Goal: Transaction & Acquisition: Purchase product/service

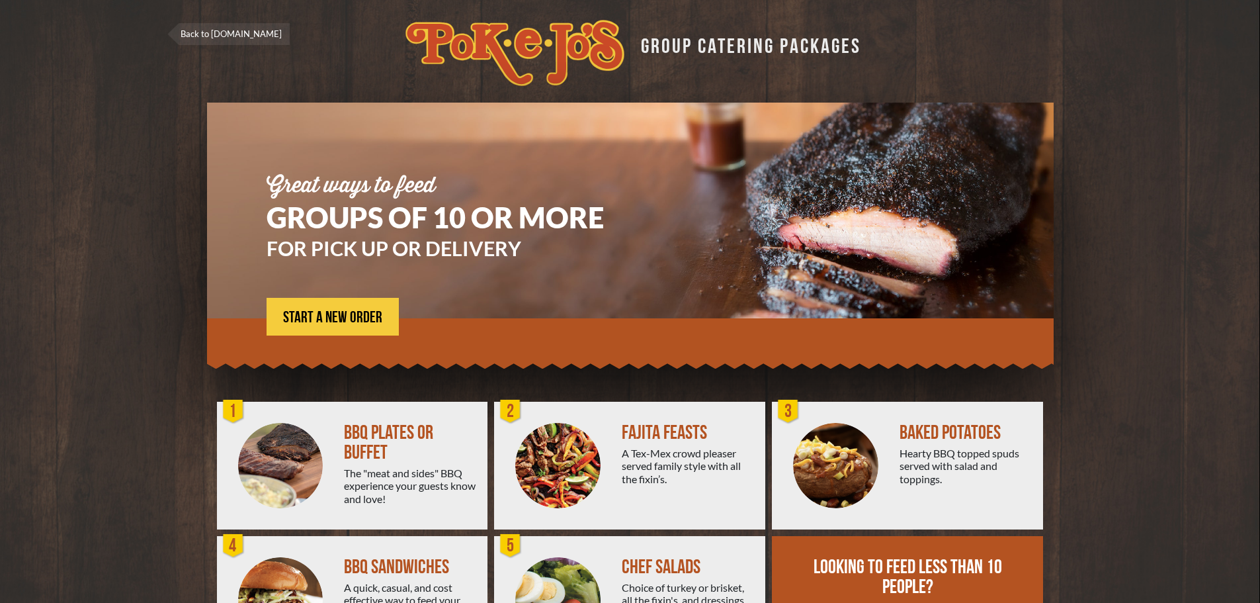
scroll to position [95, 0]
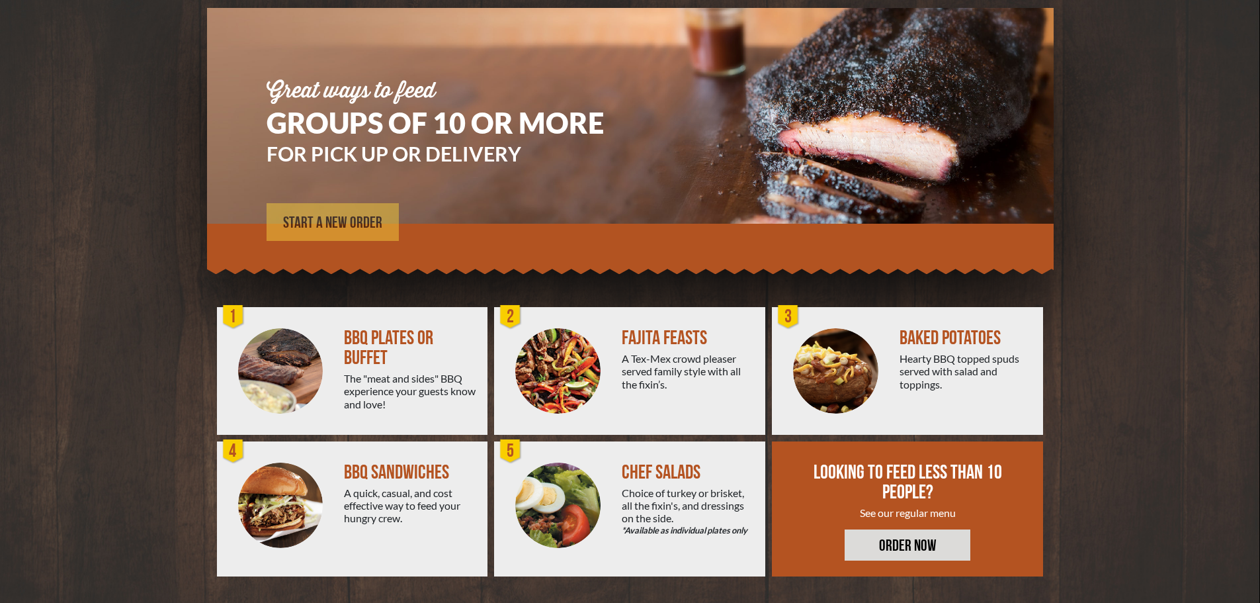
click at [332, 217] on span "START A NEW ORDER" at bounding box center [332, 223] width 99 height 16
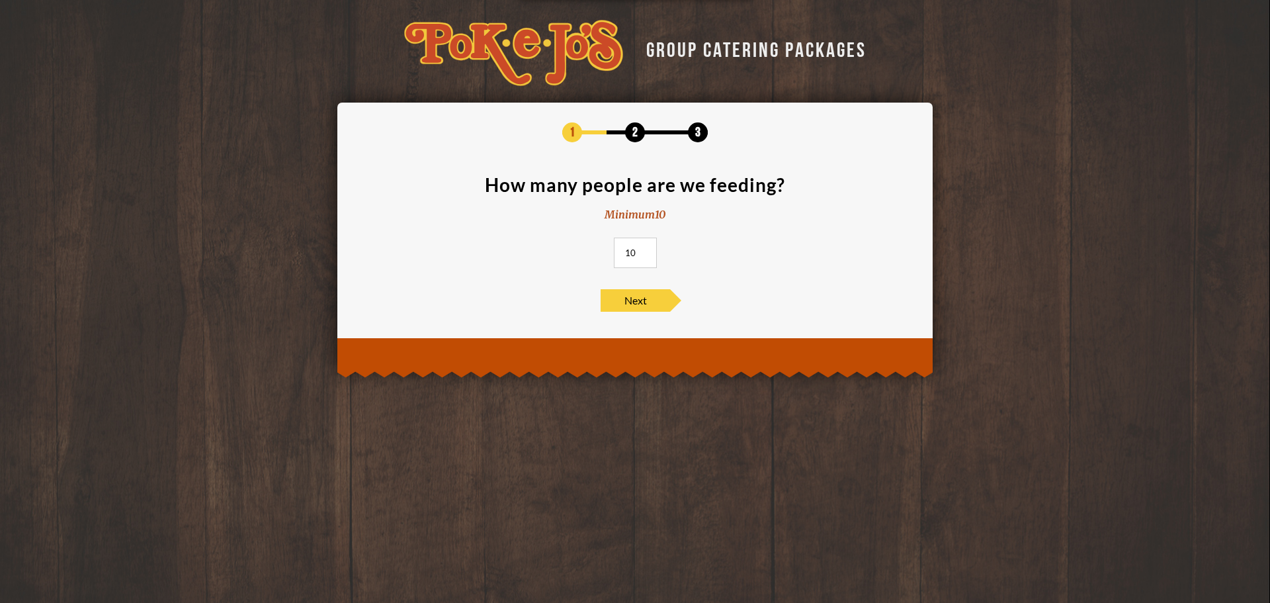
click at [628, 249] on input "10" at bounding box center [635, 253] width 43 height 30
click at [633, 254] on input "10" at bounding box center [635, 253] width 43 height 30
click at [631, 253] on input "10" at bounding box center [635, 253] width 43 height 30
click at [638, 302] on span "Next" at bounding box center [635, 300] width 69 height 22
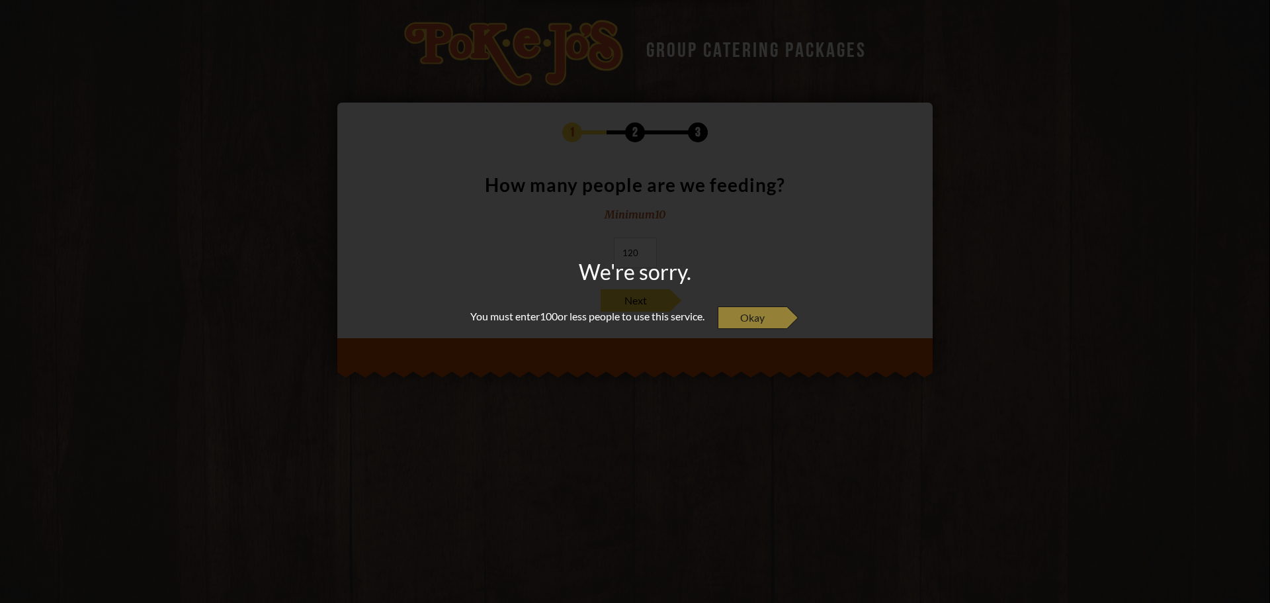
click at [764, 325] on span "Okay" at bounding box center [752, 317] width 69 height 22
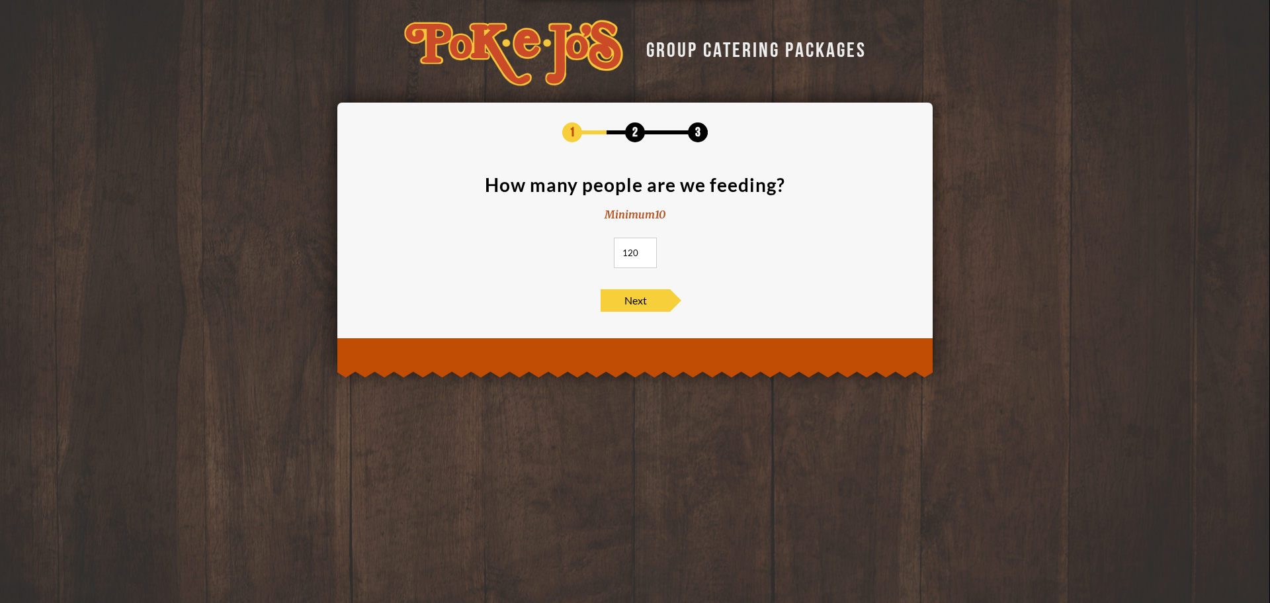
click at [638, 253] on input "120" at bounding box center [635, 253] width 43 height 30
type input "100"
click at [636, 297] on span "Next" at bounding box center [635, 300] width 69 height 22
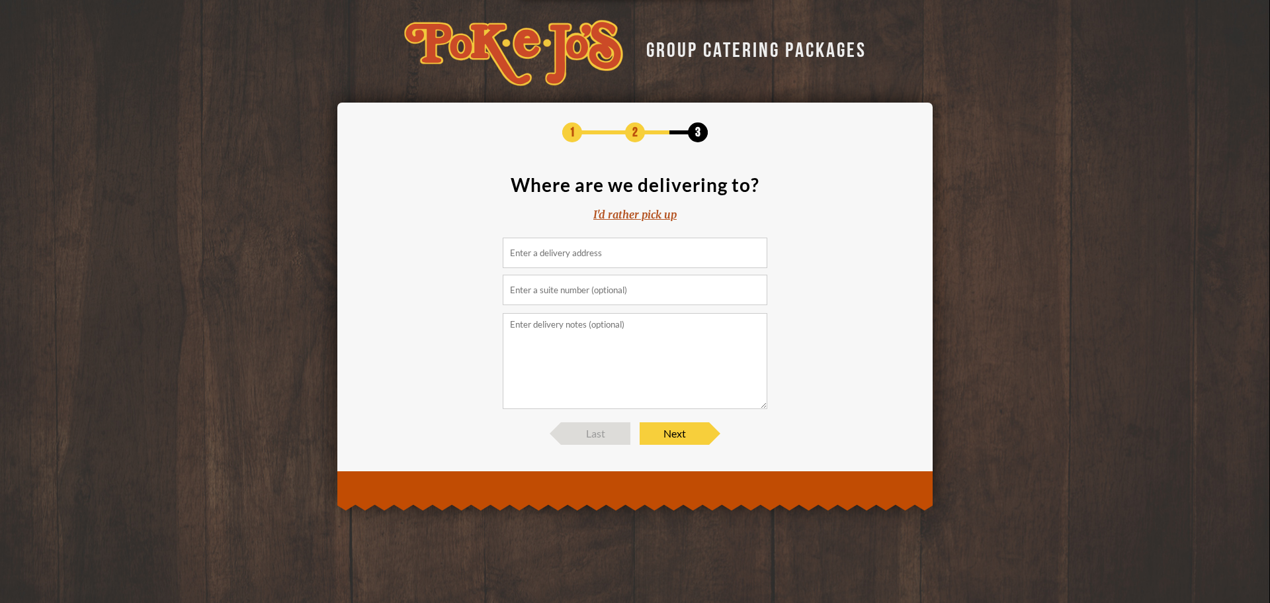
click at [621, 266] on input at bounding box center [635, 253] width 265 height 30
click at [638, 212] on div "I'd rather pick up" at bounding box center [634, 214] width 83 height 15
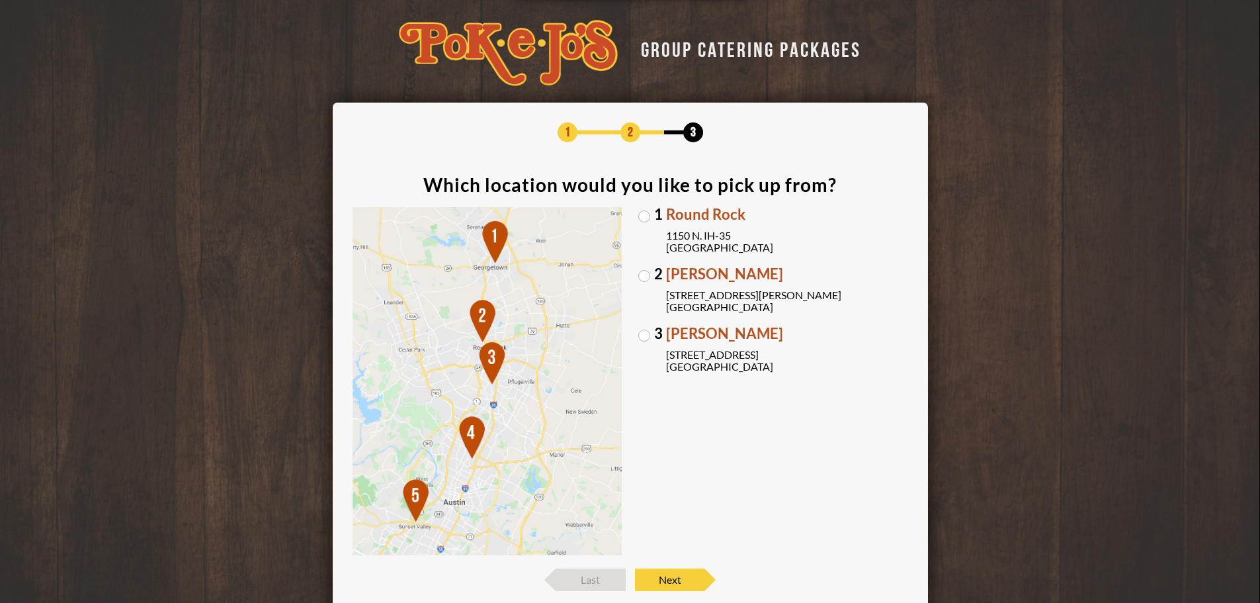
click at [695, 213] on span "Round Rock" at bounding box center [787, 214] width 242 height 15
click at [0, 0] on input "1 Round Rock [STREET_ADDRESS]" at bounding box center [0, 0] width 0 height 0
click at [717, 326] on span "[PERSON_NAME]" at bounding box center [787, 333] width 242 height 15
click at [0, 0] on input "3 [PERSON_NAME] [STREET_ADDRESS]" at bounding box center [0, 0] width 0 height 0
click at [717, 295] on span "[STREET_ADDRESS][PERSON_NAME]" at bounding box center [787, 301] width 242 height 24
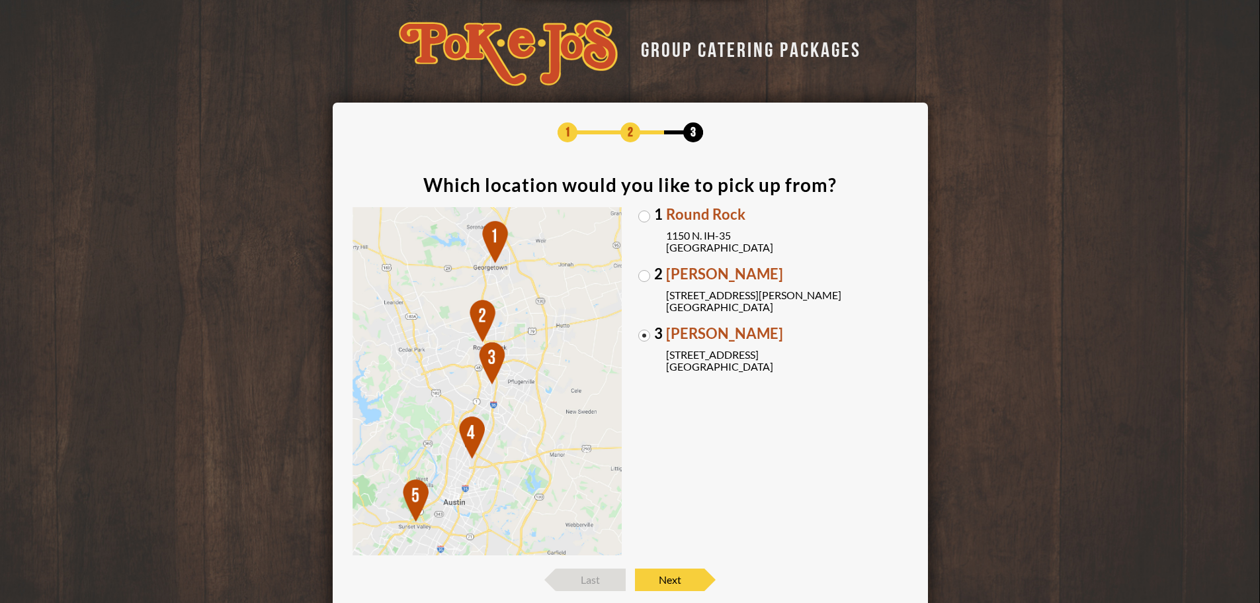
click at [0, 0] on input "[GEOGRAPHIC_DATA][PERSON_NAME] [STREET_ADDRESS][PERSON_NAME]" at bounding box center [0, 0] width 0 height 0
click at [675, 573] on span "Next" at bounding box center [669, 579] width 69 height 22
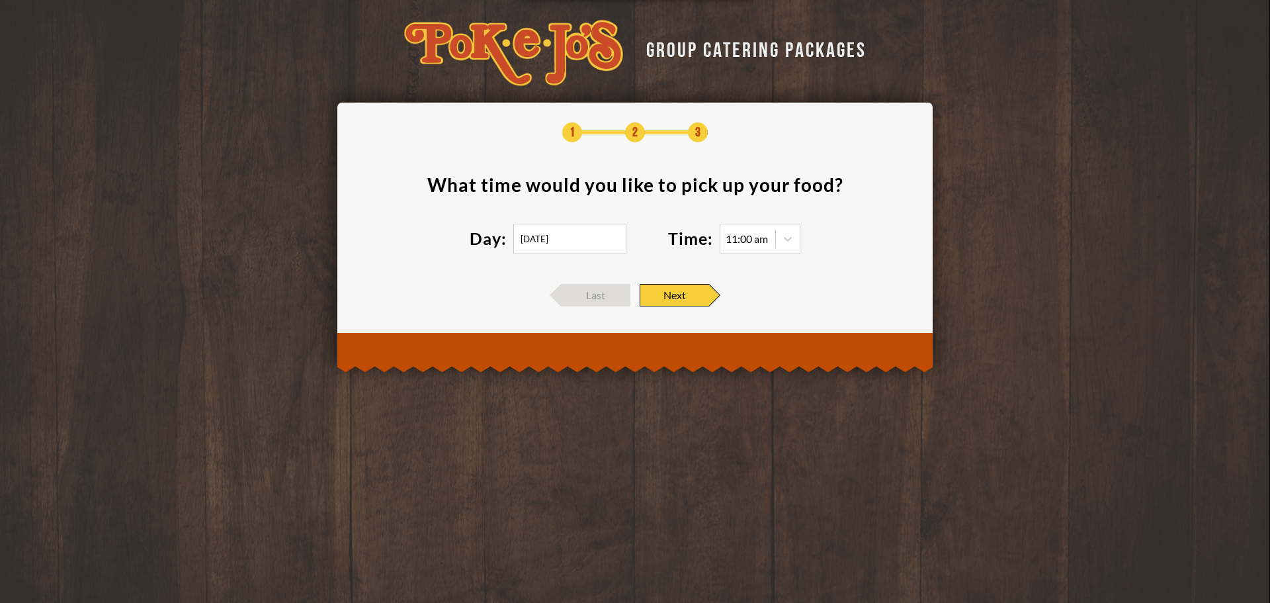
click at [769, 238] on div "11:00 am" at bounding box center [748, 238] width 55 height 13
click at [564, 238] on input "[DATE]" at bounding box center [569, 239] width 113 height 30
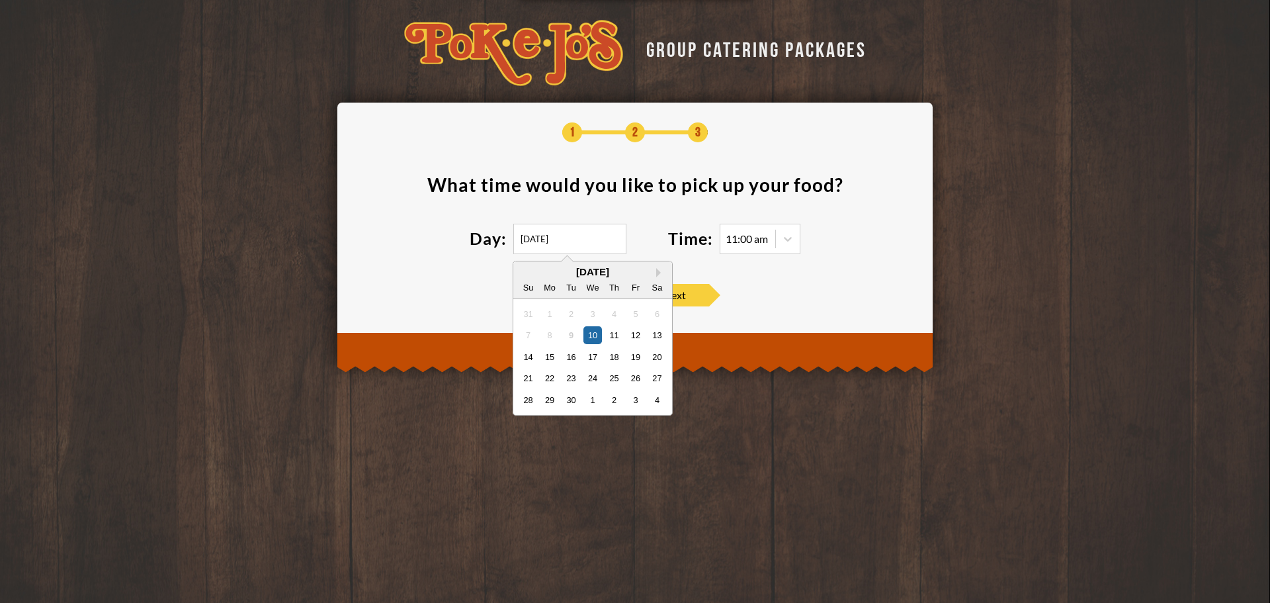
click at [656, 277] on div "Su Mo Tu We Th Fr Sa" at bounding box center [592, 287] width 159 height 21
click at [658, 273] on button "Next Month" at bounding box center [660, 272] width 9 height 9
click at [658, 273] on div "[DATE]" at bounding box center [592, 272] width 159 height 10
click at [635, 310] on div "3" at bounding box center [636, 313] width 18 height 18
type input "[DATE]"
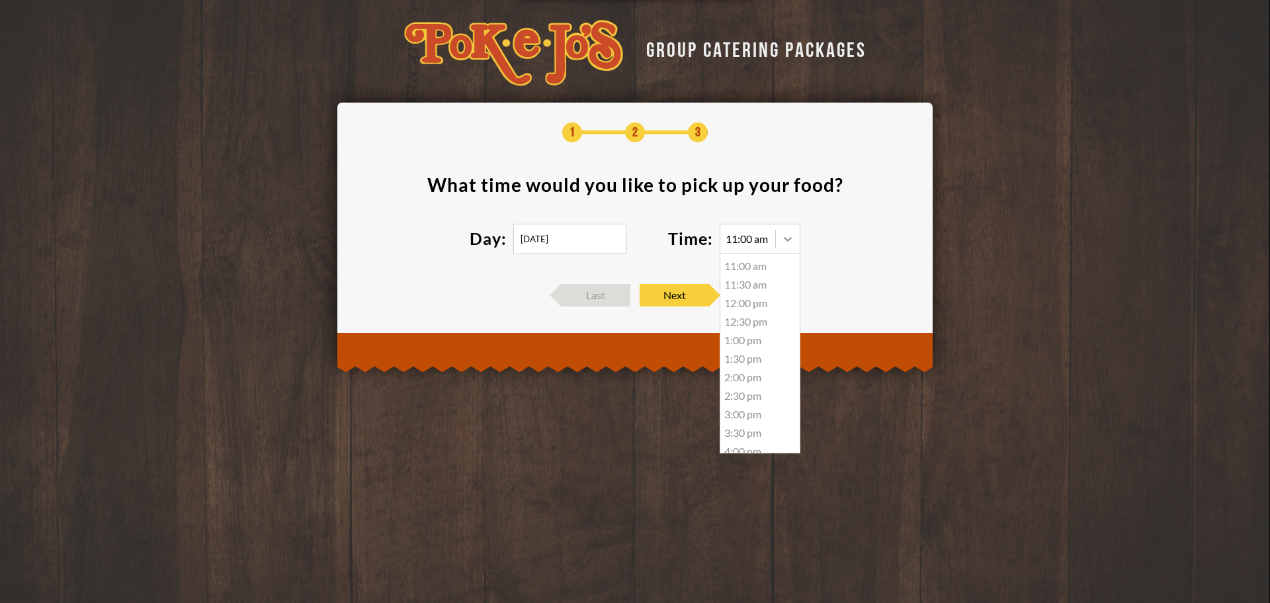
click at [785, 247] on div at bounding box center [788, 239] width 24 height 24
click at [748, 364] on div "5:00 pm" at bounding box center [760, 366] width 79 height 19
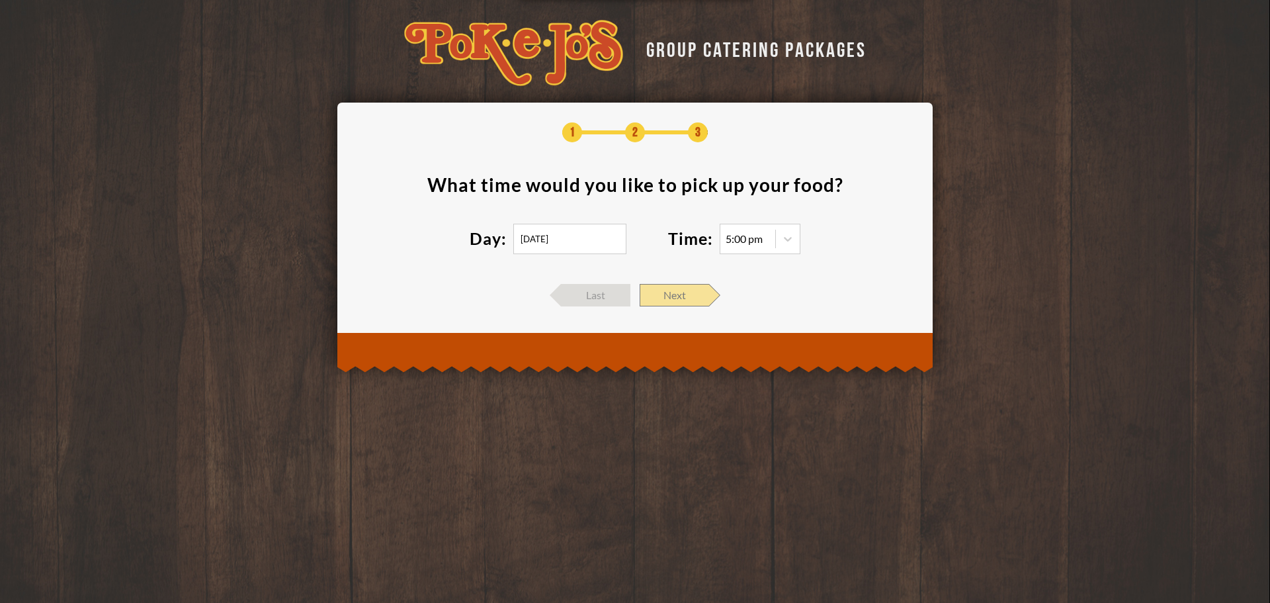
click at [685, 302] on span "Next" at bounding box center [674, 295] width 69 height 22
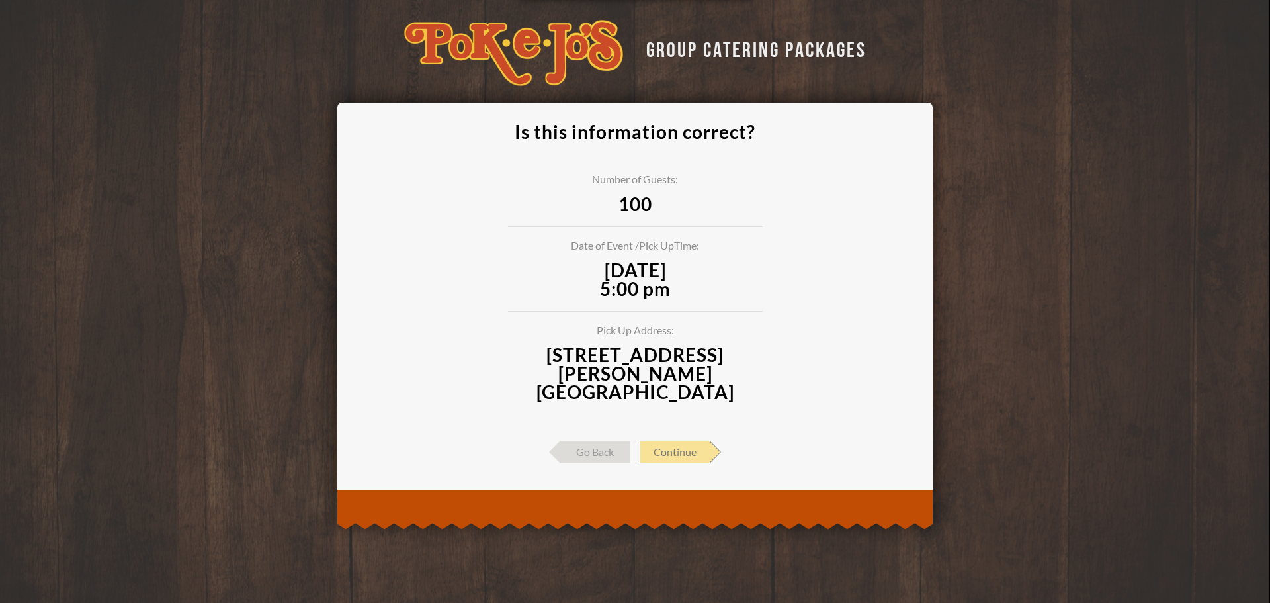
click at [682, 441] on span "Continue" at bounding box center [675, 452] width 70 height 22
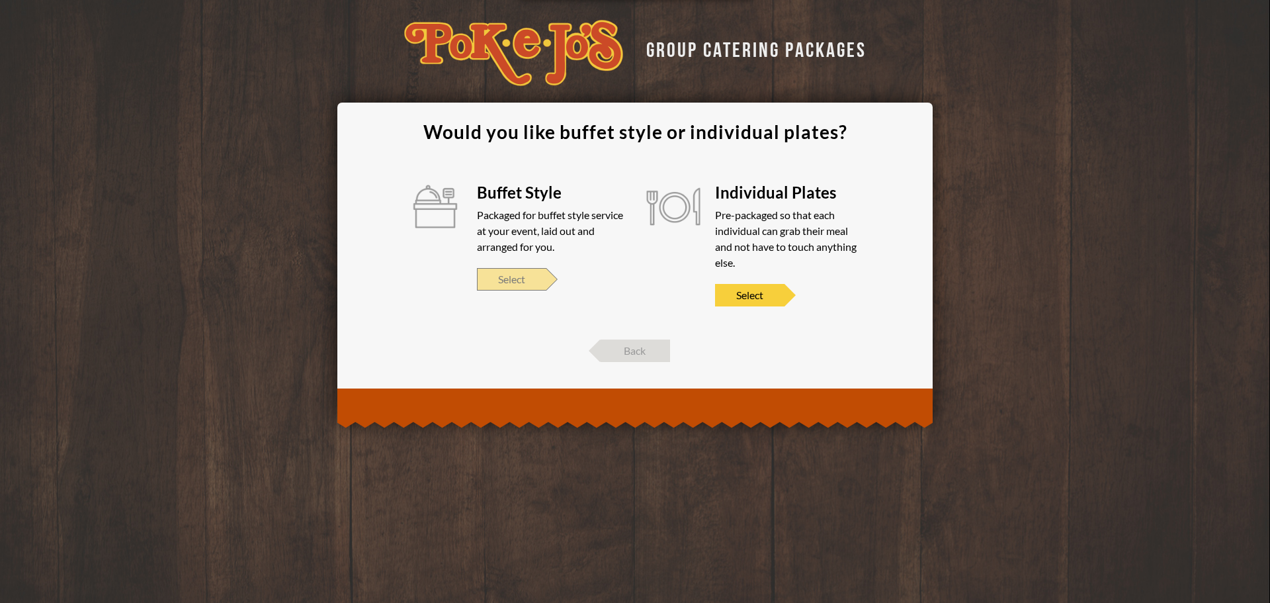
click at [511, 279] on span "Select" at bounding box center [511, 279] width 69 height 22
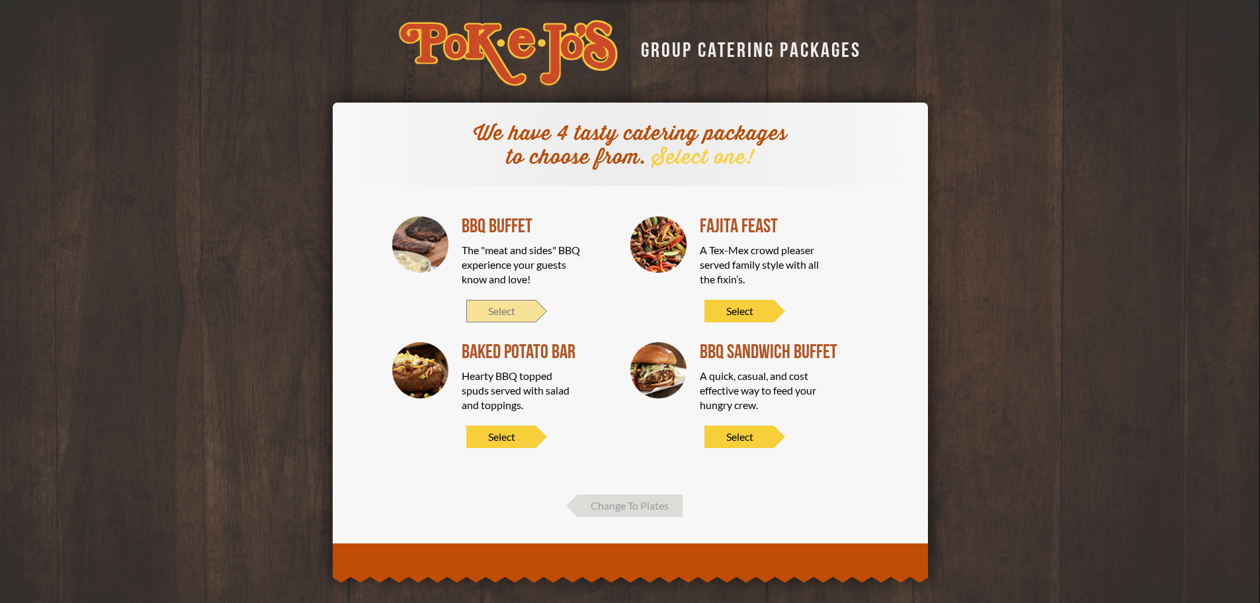
click at [517, 311] on span "Select" at bounding box center [500, 311] width 69 height 22
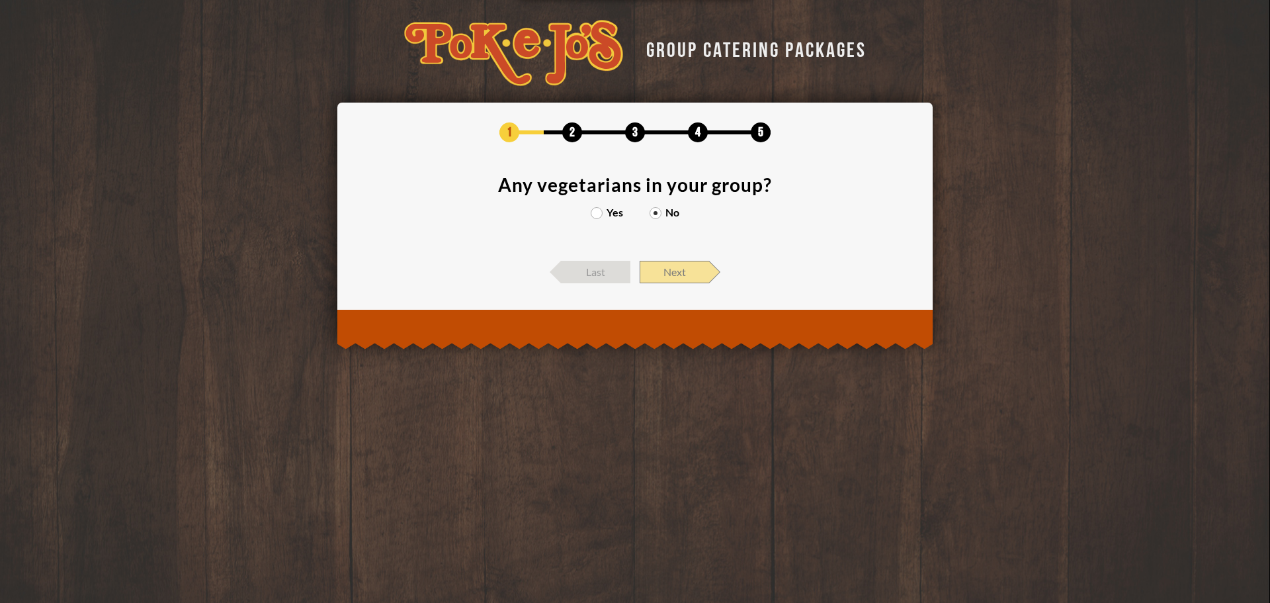
click at [666, 269] on span "Next" at bounding box center [674, 272] width 69 height 22
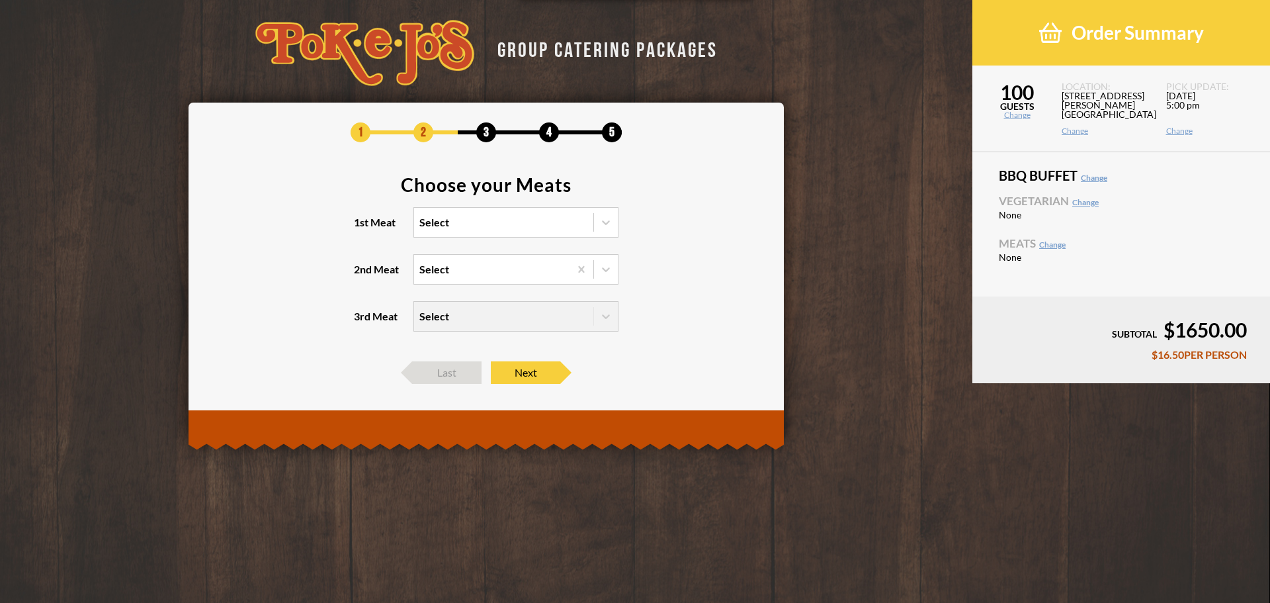
click at [582, 238] on section "Choose your Meats 1st Meat Select 2nd Meat Select 3rd Meat Select" at bounding box center [486, 261] width 556 height 173
click at [604, 225] on icon at bounding box center [605, 222] width 13 height 13
click at [362, 228] on input "1st Meat option Brisket focused, 1 of 6. 6 results available. Use Up and Down t…" at bounding box center [362, 228] width 0 height 0
click at [556, 250] on div "Brisket" at bounding box center [516, 249] width 204 height 19
click at [362, 228] on input "1st Meat option Brisket focused, 1 of 6. 6 results available. Use Up and Down t…" at bounding box center [362, 228] width 0 height 0
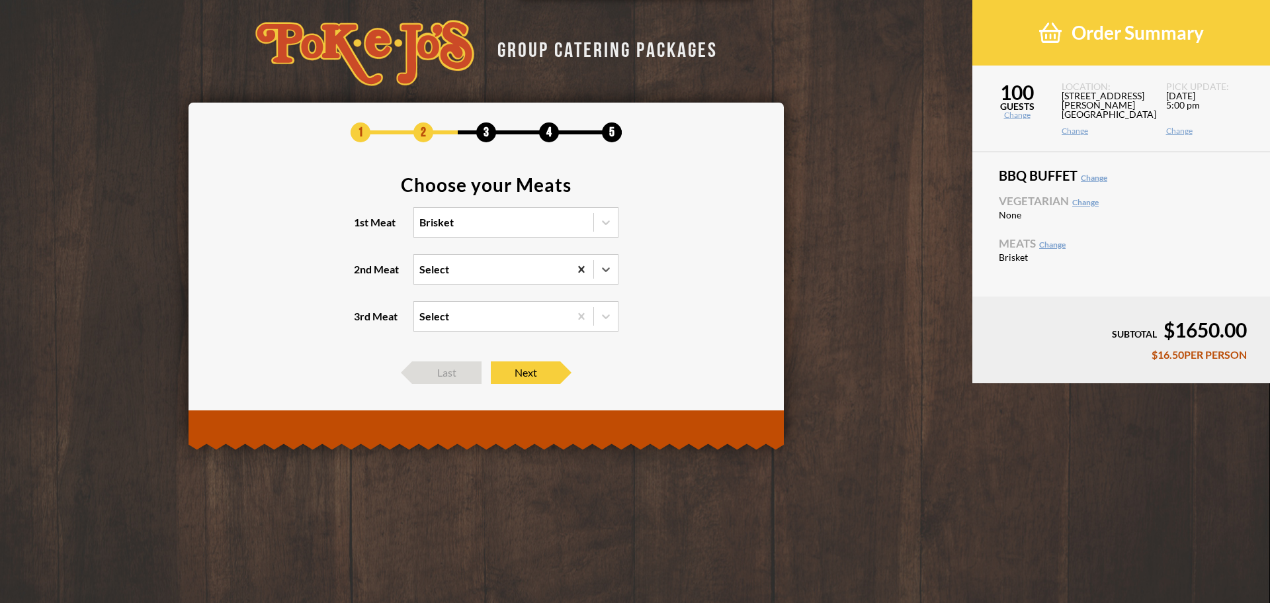
click at [582, 258] on div at bounding box center [582, 269] width 24 height 24
click at [362, 275] on input "2nd Meat 0 results available. Select is focused , press Down to open the menu, …" at bounding box center [362, 275] width 0 height 0
click at [590, 266] on div at bounding box center [582, 269] width 24 height 24
click at [362, 275] on input "2nd Meat 0 results available. Select is focused , press Down to open the menu, …" at bounding box center [362, 275] width 0 height 0
click at [608, 267] on icon at bounding box center [605, 269] width 13 height 13
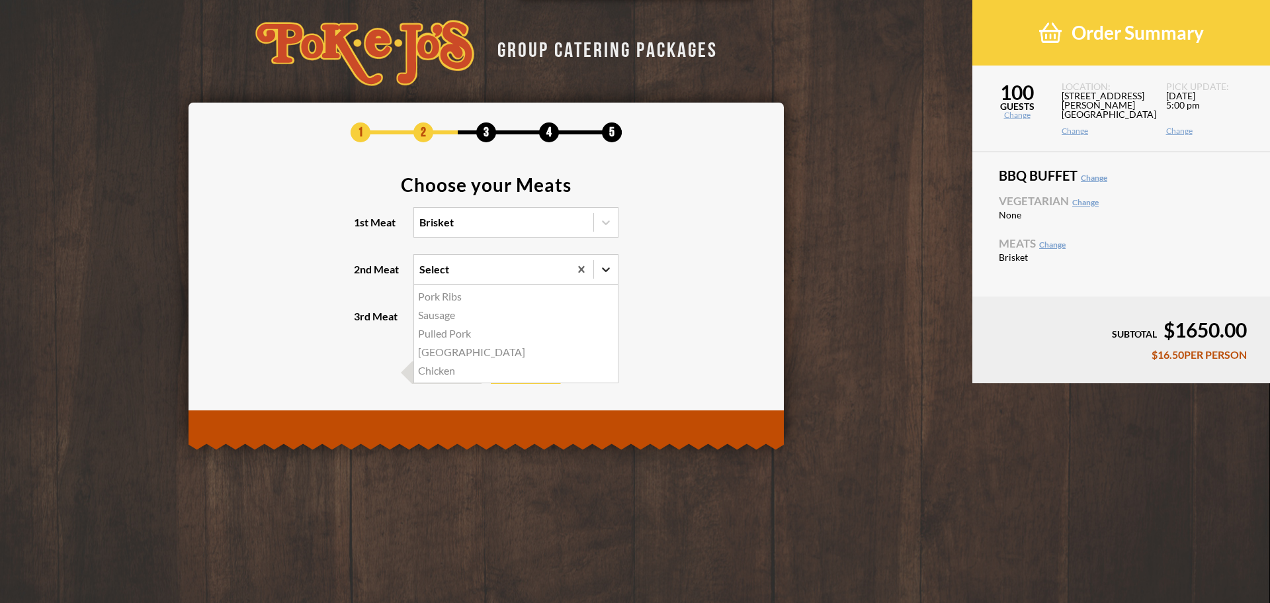
click at [362, 275] on input "2nd Meat option Pork Ribs focused, 1 of 5. 5 results available. Use Up and Down…" at bounding box center [362, 275] width 0 height 0
click at [449, 372] on div "Chicken" at bounding box center [516, 370] width 204 height 19
click at [362, 275] on input "2nd Meat option Chicken focused, 5 of 5. 5 results available. Use Up and Down t…" at bounding box center [362, 275] width 0 height 0
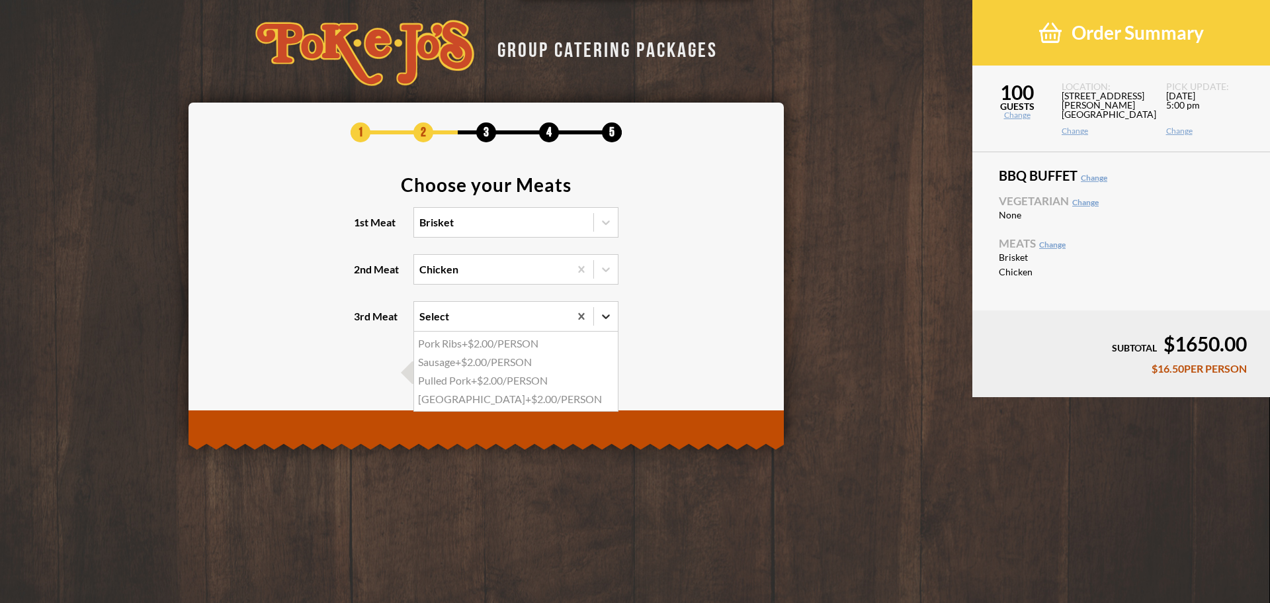
click at [602, 318] on icon at bounding box center [605, 316] width 13 height 13
click at [362, 322] on input "3rd Meat option Pork Ribs focused, 1 of 4. 4 results available. Use Up and Down…" at bounding box center [362, 322] width 0 height 0
click at [513, 397] on div "Turkey +$2.00/PERSON" at bounding box center [516, 399] width 204 height 19
click at [362, 322] on input "3rd Meat option Turkey focused, 4 of 4. 4 results available. Use Up and Down to…" at bounding box center [362, 322] width 0 height 0
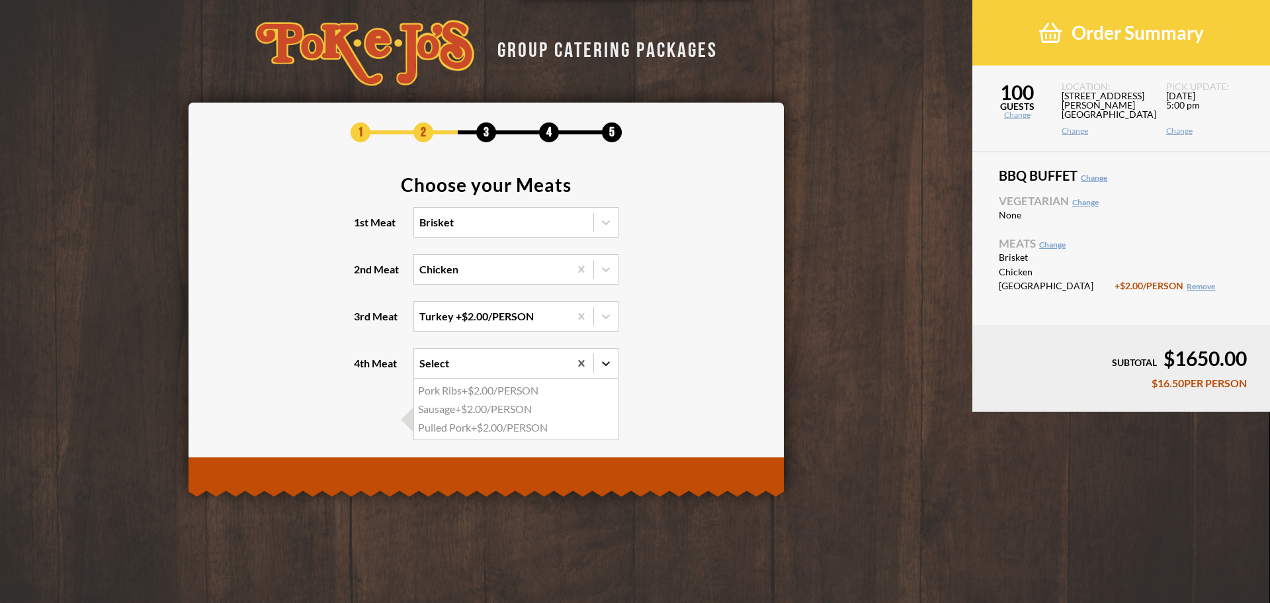
click at [595, 366] on div at bounding box center [606, 363] width 24 height 24
click at [362, 369] on input "4th Meat option Pork Ribs focused, 1 of 3. 3 results available. Use Up and Down…" at bounding box center [362, 369] width 0 height 0
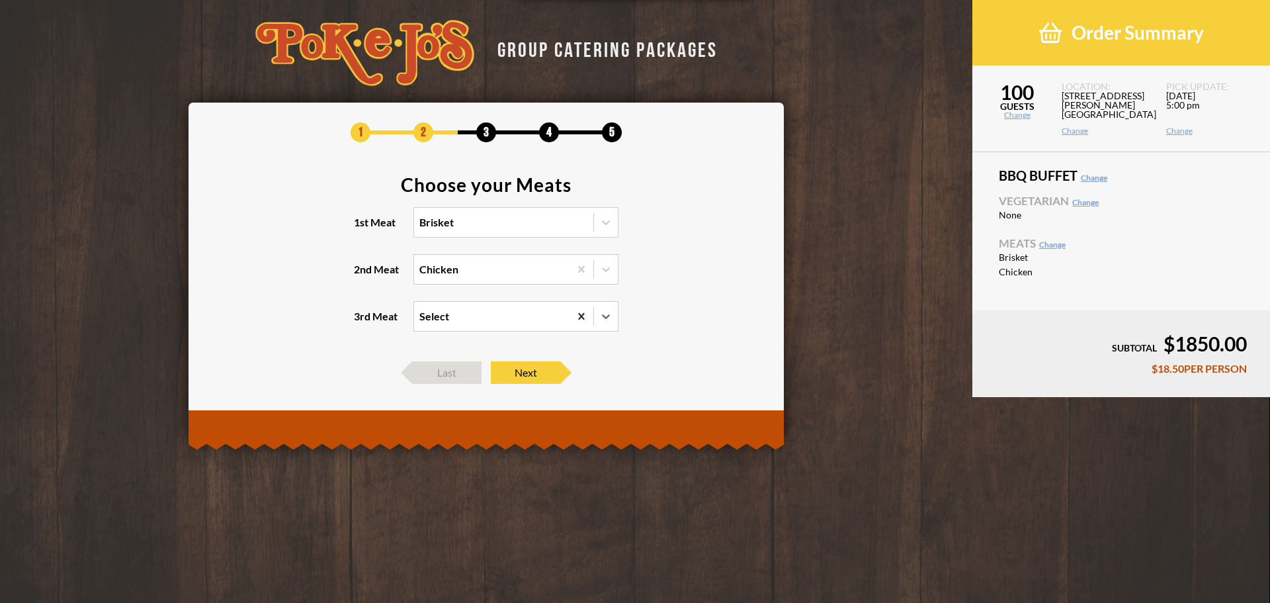
click at [584, 322] on icon at bounding box center [581, 316] width 13 height 13
click at [362, 322] on input "3rd Meat option [GEOGRAPHIC_DATA], selected. 0 results available. Select is foc…" at bounding box center [362, 322] width 0 height 0
click at [584, 322] on icon at bounding box center [581, 316] width 13 height 13
click at [362, 322] on input "3rd Meat option [GEOGRAPHIC_DATA], selected. 0 results available. Select is foc…" at bounding box center [362, 322] width 0 height 0
click at [577, 316] on icon at bounding box center [581, 316] width 13 height 13
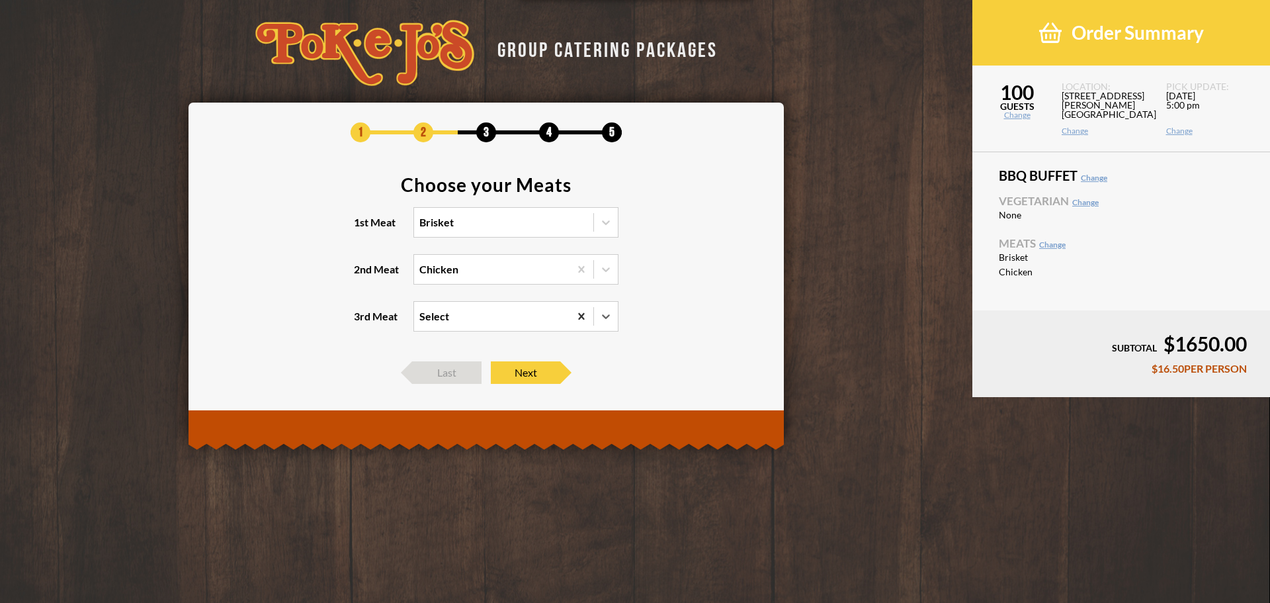
click at [362, 322] on input "3rd Meat option [GEOGRAPHIC_DATA], selected. 0 results available. Select is foc…" at bounding box center [362, 322] width 0 height 0
click at [589, 319] on div at bounding box center [582, 316] width 24 height 24
click at [362, 322] on input "3rd Meat option [GEOGRAPHIC_DATA], selected. 0 results available. Select is foc…" at bounding box center [362, 322] width 0 height 0
click at [582, 316] on icon at bounding box center [581, 315] width 6 height 7
click at [362, 322] on input "3rd Meat option [GEOGRAPHIC_DATA], selected. 0 results available. Select is foc…" at bounding box center [362, 322] width 0 height 0
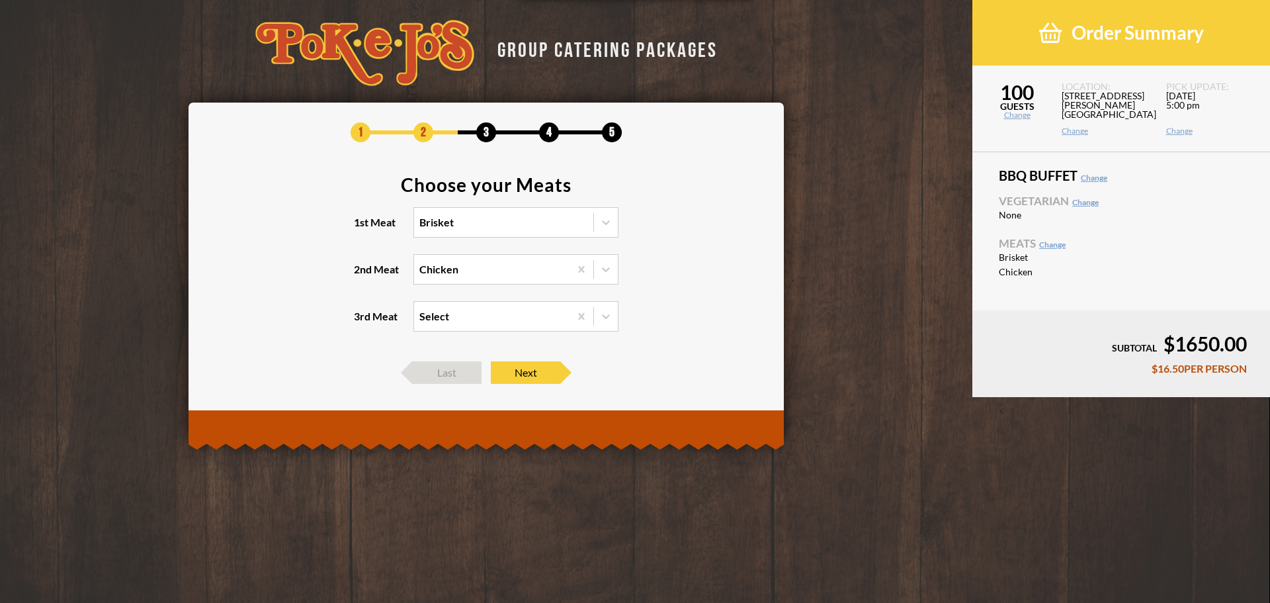
click at [1091, 205] on link "Change" at bounding box center [1086, 202] width 26 height 10
click at [606, 322] on icon at bounding box center [605, 316] width 13 height 13
click at [362, 322] on input "3rd Meat option [GEOGRAPHIC_DATA], selected. option Pork Ribs focused, 1 of 4. …" at bounding box center [362, 322] width 0 height 0
click at [606, 322] on icon at bounding box center [605, 316] width 13 height 13
click at [362, 322] on input "3rd Meat option [GEOGRAPHIC_DATA], selected. 0 results available. Select is foc…" at bounding box center [362, 322] width 0 height 0
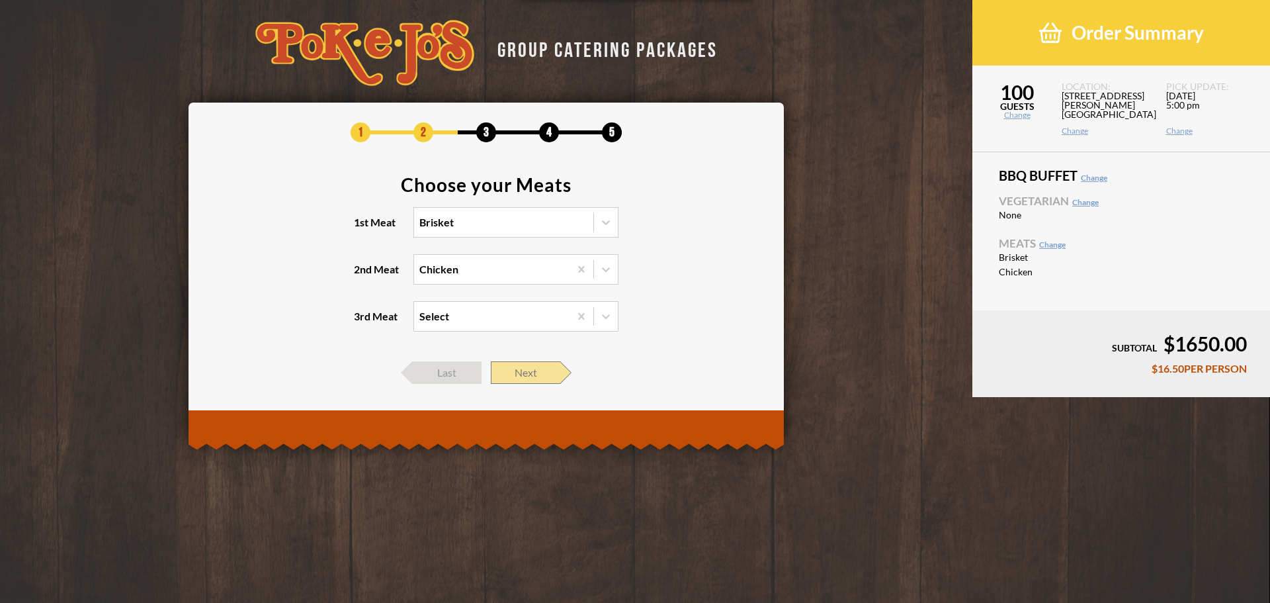
click at [535, 369] on span "Next" at bounding box center [525, 372] width 69 height 22
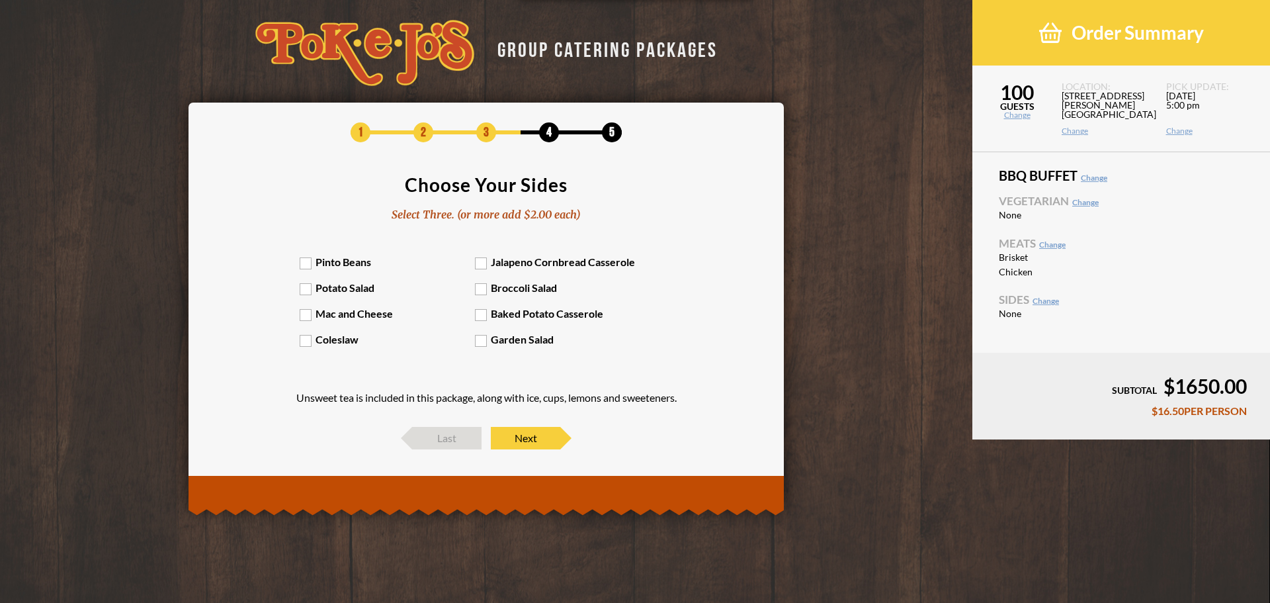
click at [355, 316] on label "Mac and Cheese" at bounding box center [388, 313] width 176 height 13
click at [0, 0] on input "Mac and Cheese" at bounding box center [0, 0] width 0 height 0
click at [351, 263] on label "Pinto Beans" at bounding box center [388, 261] width 176 height 13
click at [0, 0] on input "Pinto Beans" at bounding box center [0, 0] width 0 height 0
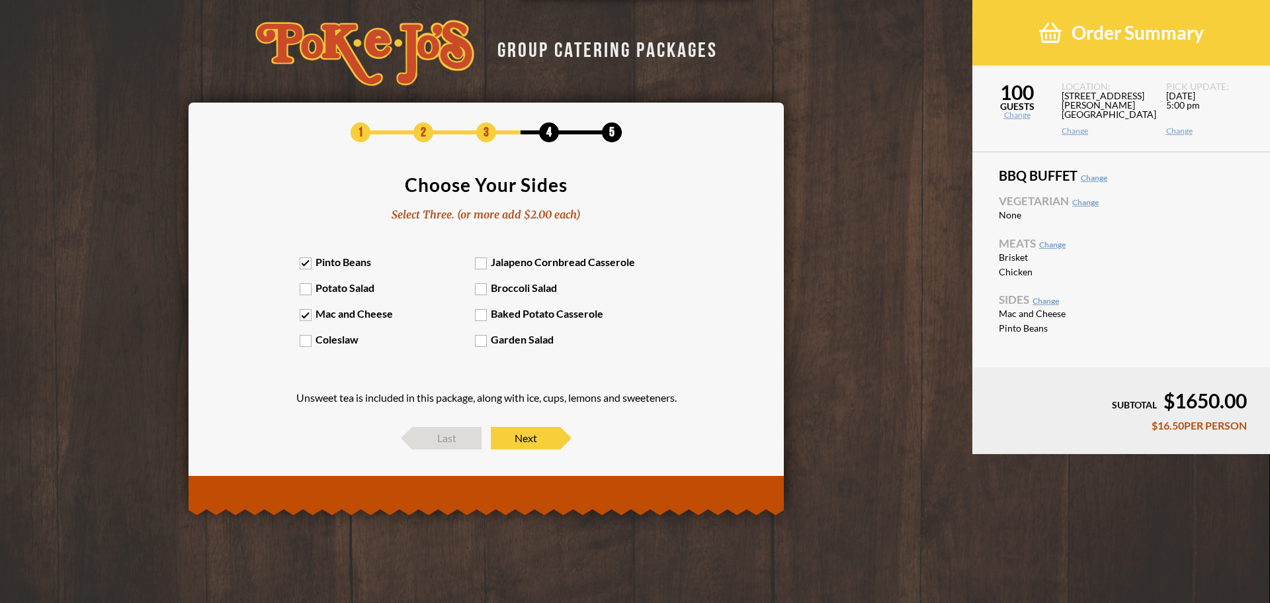
click at [355, 282] on label "Potato Salad" at bounding box center [388, 287] width 176 height 13
click at [0, 0] on input "Potato Salad" at bounding box center [0, 0] width 0 height 0
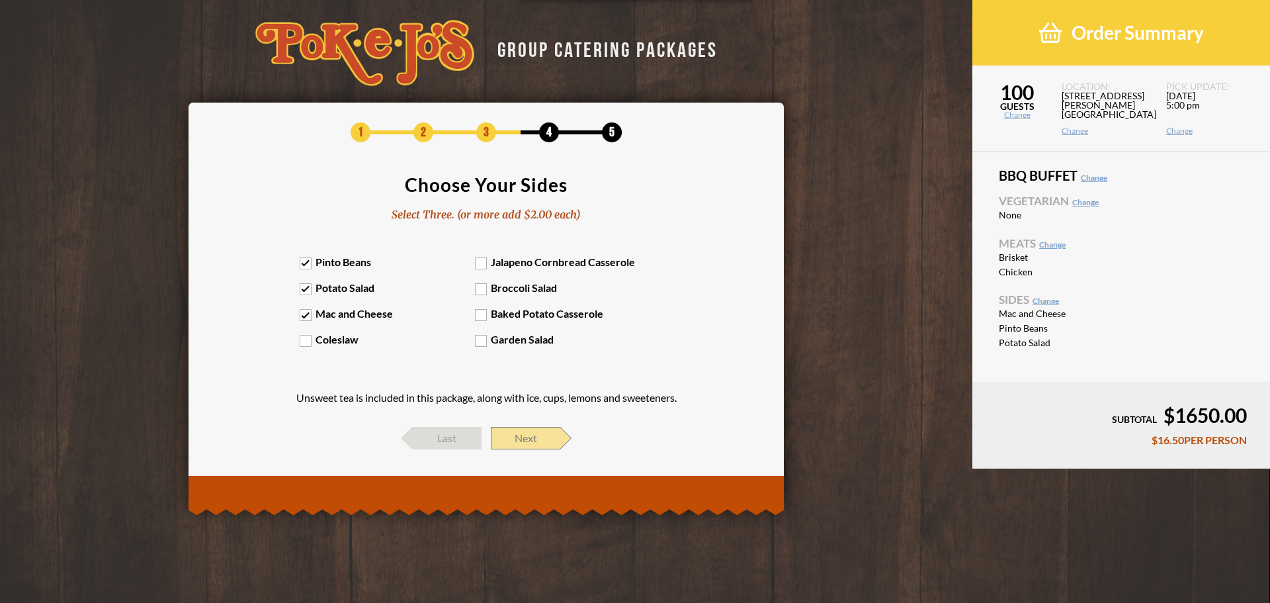
click at [532, 443] on span "Next" at bounding box center [525, 438] width 69 height 22
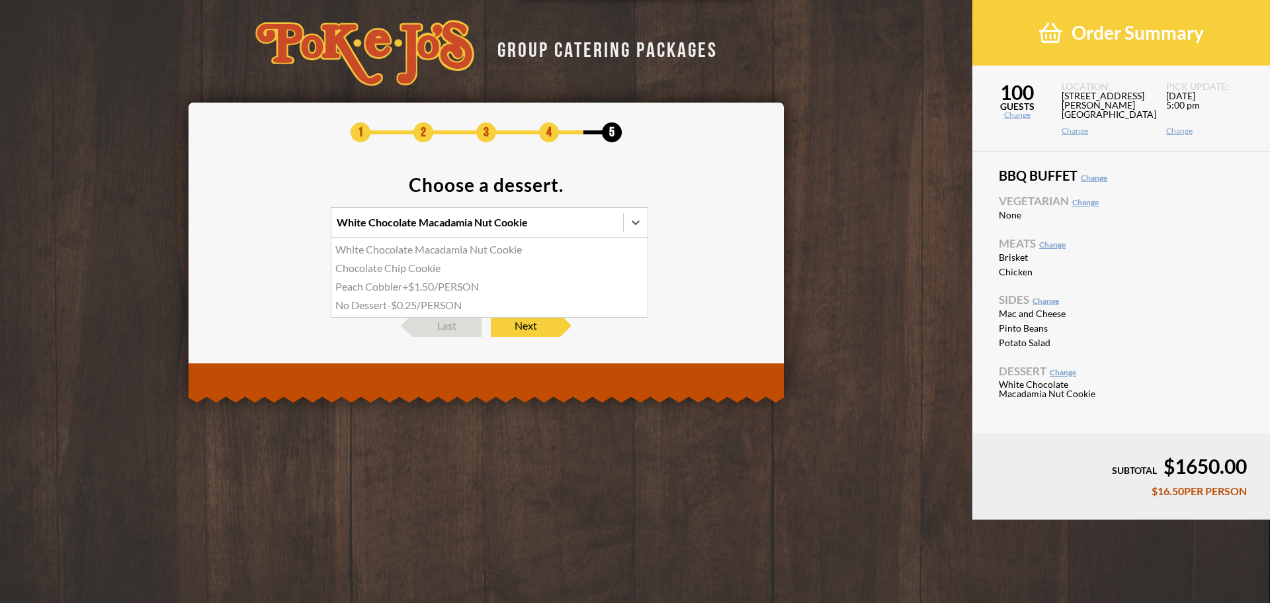
click at [473, 226] on div "White Chocolate Macadamia Nut Cookie" at bounding box center [432, 222] width 191 height 11
click at [279, 228] on input "option White Chocolate Macadamia Nut Cookie focused, 1 of 4. 4 results availabl…" at bounding box center [279, 228] width 0 height 0
click at [422, 261] on div "Chocolate Chip Cookie" at bounding box center [489, 268] width 316 height 19
click at [279, 228] on input "option Chocolate Chip Cookie focused, 2 of 4. 4 results available. Use Up and D…" at bounding box center [279, 228] width 0 height 0
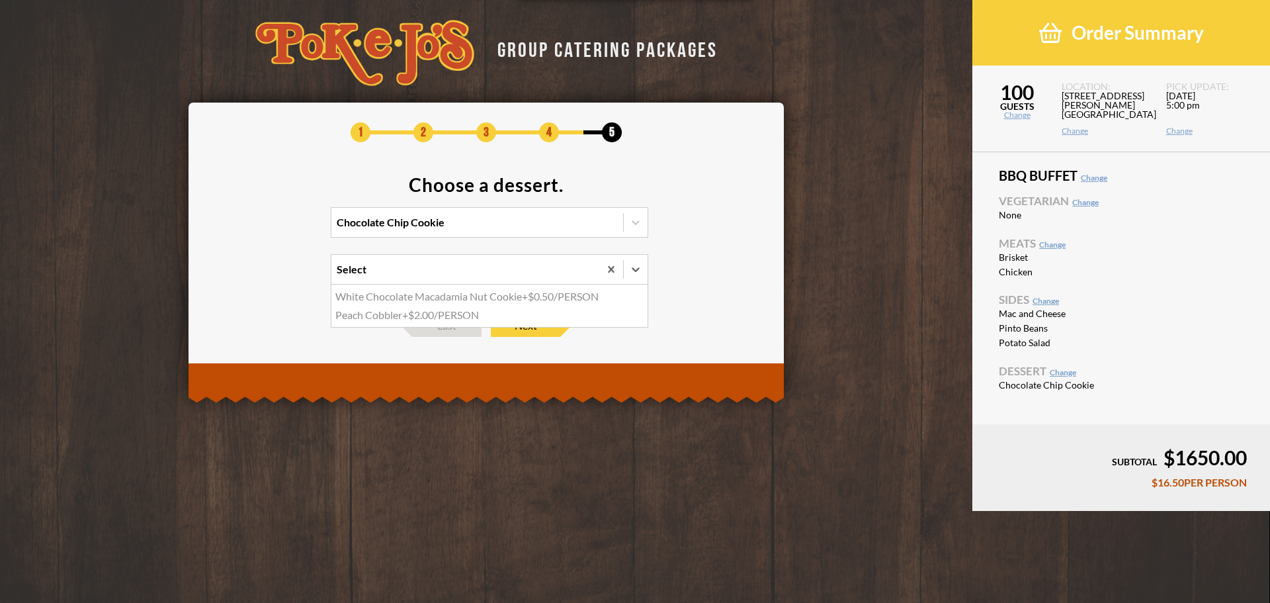
click at [470, 274] on div "Select" at bounding box center [465, 269] width 268 height 29
click at [279, 275] on input "option White Chocolate Macadamia Nut Cookie focused, 1 of 2. 2 results availabl…" at bounding box center [279, 275] width 0 height 0
click at [470, 274] on div "Select" at bounding box center [465, 269] width 268 height 29
click at [279, 275] on input "0 results available. Select is focused , press Down to open the menu, Select" at bounding box center [279, 275] width 0 height 0
click at [533, 322] on span "Next" at bounding box center [525, 325] width 69 height 22
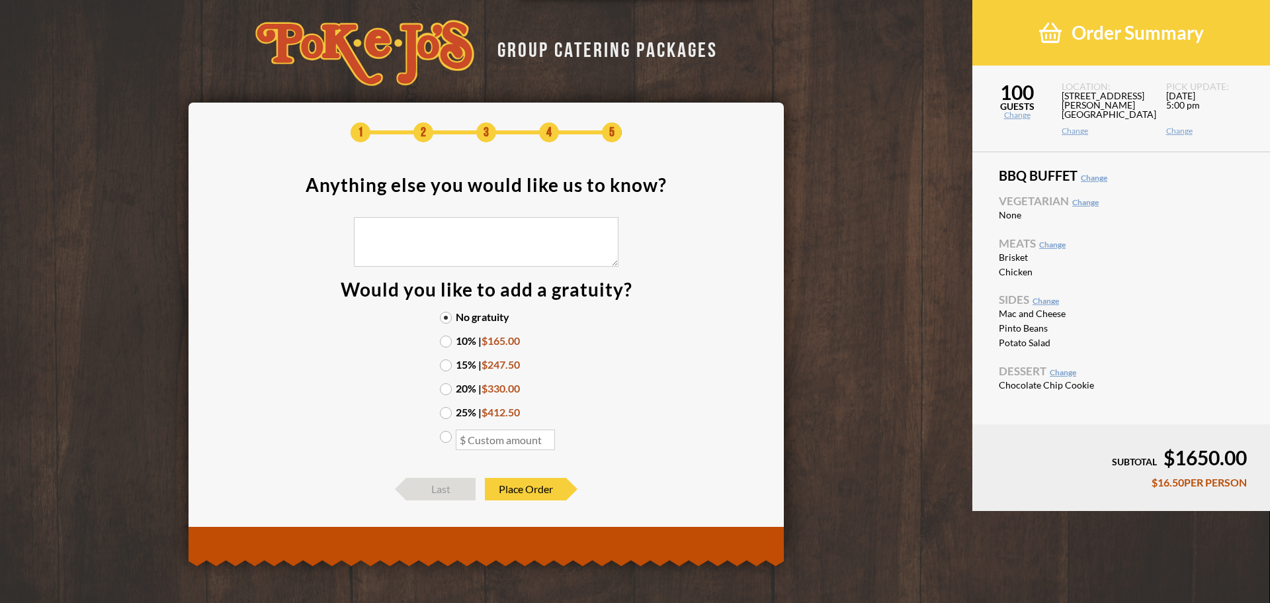
click at [455, 390] on label "20% | $330.00" at bounding box center [486, 388] width 93 height 11
click at [0, 0] on input "20% | $330.00" at bounding box center [0, 0] width 0 height 0
click at [1090, 202] on link "Change" at bounding box center [1086, 202] width 26 height 10
